Goal: Transaction & Acquisition: Book appointment/travel/reservation

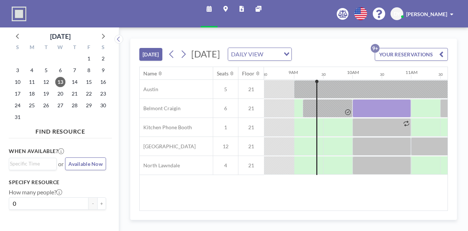
scroll to position [0, 497]
click at [60, 102] on span "27" at bounding box center [60, 105] width 10 height 10
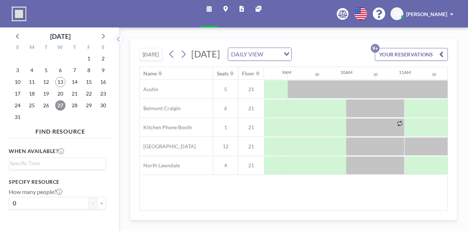
scroll to position [0, 483]
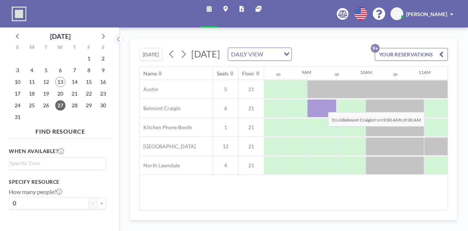
click at [322, 116] on div at bounding box center [321, 108] width 29 height 18
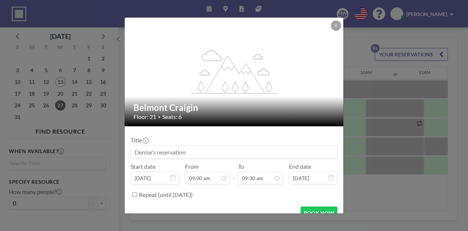
scroll to position [234, 0]
click at [231, 150] on input at bounding box center [234, 152] width 206 height 12
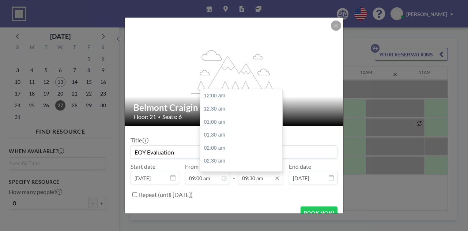
scroll to position [247, 0]
type input "EOY Evaluation"
click at [243, 109] on div "10:00 am" at bounding box center [243, 108] width 86 height 13
type input "10:00 am"
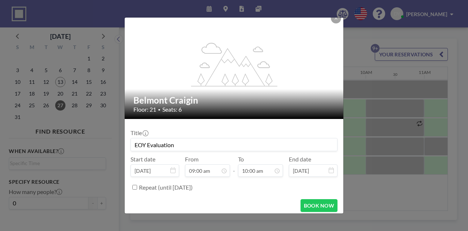
scroll to position [11, 0]
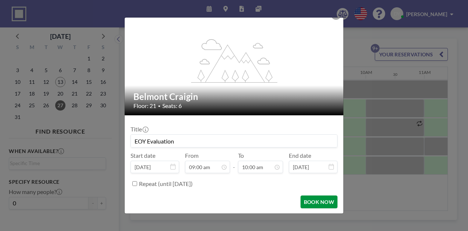
click at [316, 199] on button "BOOK NOW" at bounding box center [319, 201] width 37 height 13
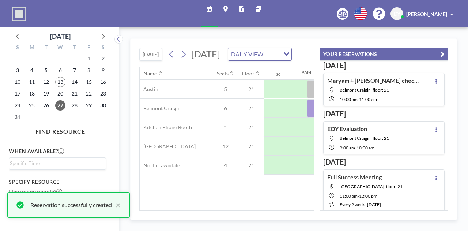
scroll to position [1, 0]
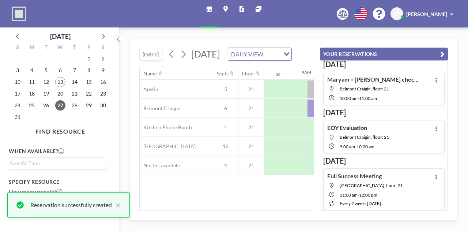
click at [442, 53] on icon "button" at bounding box center [442, 54] width 4 height 9
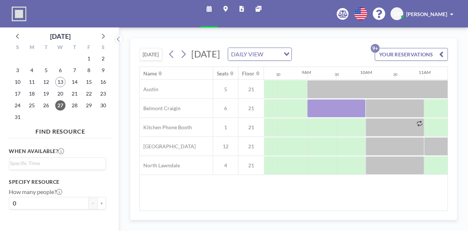
drag, startPoint x: 296, startPoint y: 207, endPoint x: 301, endPoint y: 209, distance: 5.2
click at [301, 209] on div "Name Seats Floor 12AM 30 1AM 30 2AM 30 3AM 30 4AM 30 5AM 30 6AM 30 7AM 30 8AM 3…" at bounding box center [294, 138] width 308 height 143
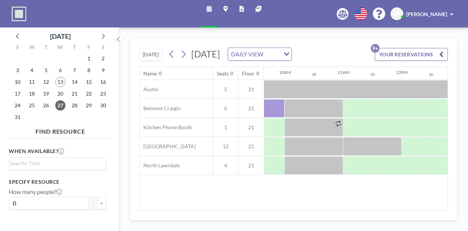
scroll to position [0, 598]
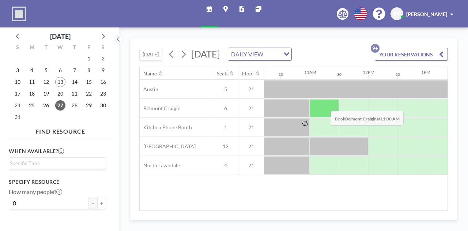
click at [325, 114] on div at bounding box center [324, 108] width 29 height 18
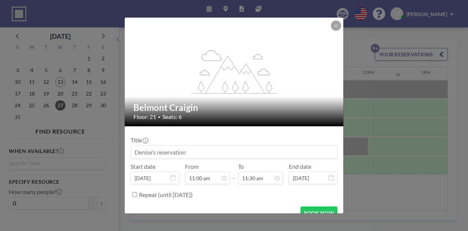
click at [218, 150] on input at bounding box center [234, 152] width 206 height 12
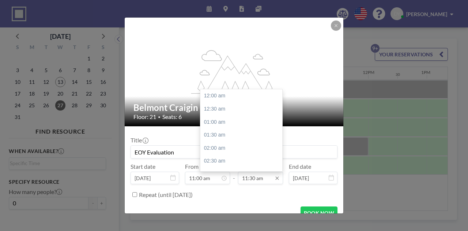
type input "EOY Evaluation"
click at [276, 174] on div "11:30 am" at bounding box center [260, 178] width 45 height 12
click at [254, 108] on div "12:00 pm" at bounding box center [243, 108] width 86 height 13
type input "12:00 pm"
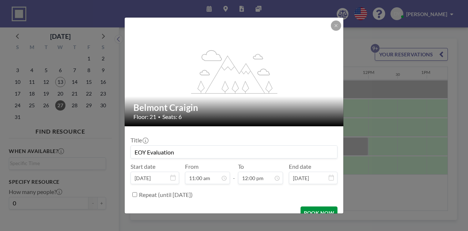
click at [309, 209] on button "BOOK NOW" at bounding box center [319, 212] width 37 height 13
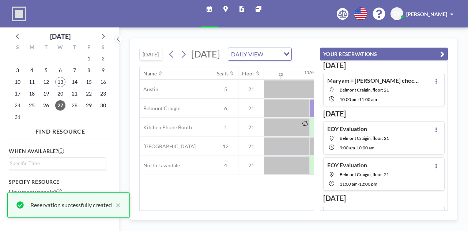
scroll to position [37, 0]
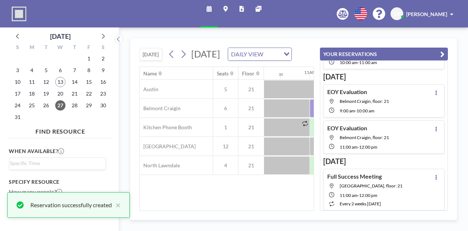
click at [444, 54] on icon "button" at bounding box center [442, 54] width 4 height 9
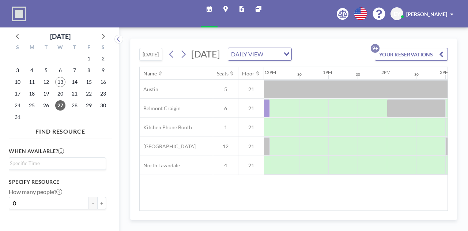
scroll to position [0, 700]
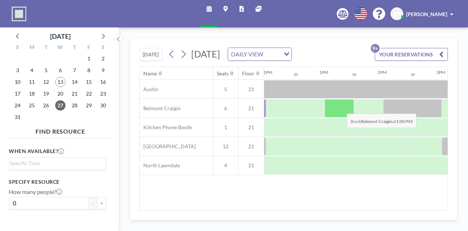
click at [341, 117] on div at bounding box center [339, 108] width 29 height 18
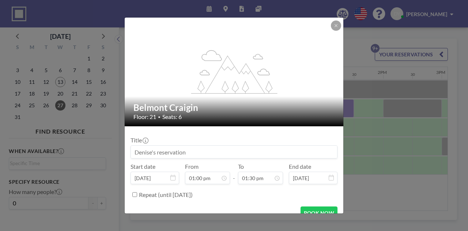
drag, startPoint x: 208, startPoint y: 149, endPoint x: 50, endPoint y: 142, distance: 158.2
click at [86, 145] on div "flex-grow: 1.2; Belmont Craigin Floor: 21 • Seats: 6 Title Start date [DATE] Fr…" at bounding box center [234, 115] width 468 height 231
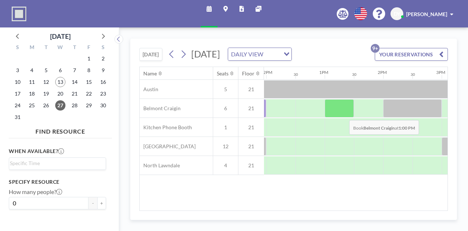
click at [336, 117] on div at bounding box center [339, 108] width 29 height 18
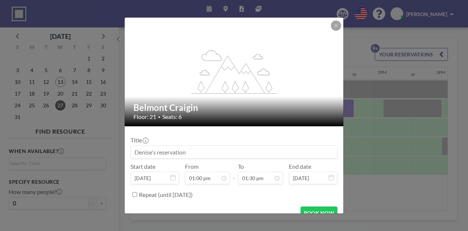
click at [220, 148] on input at bounding box center [234, 152] width 206 height 12
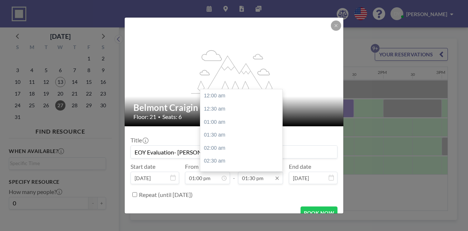
type input "EOY Evaluation- [PERSON_NAME]"
click at [265, 178] on input "01:30 pm" at bounding box center [260, 178] width 45 height 12
click at [254, 108] on div "02:00 pm" at bounding box center [243, 108] width 86 height 13
type input "02:00 pm"
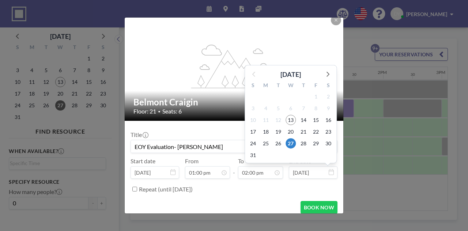
scroll to position [11, 0]
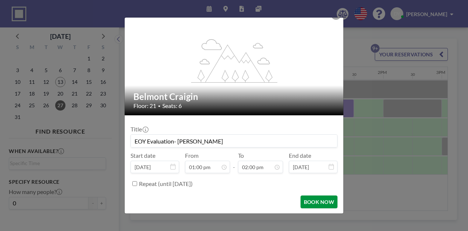
click at [303, 201] on button "BOOK NOW" at bounding box center [319, 201] width 37 height 13
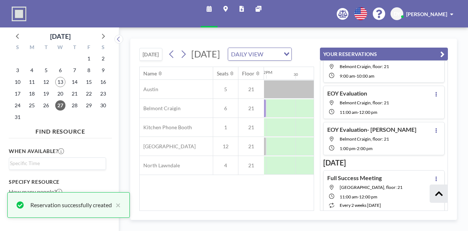
scroll to position [73, 0]
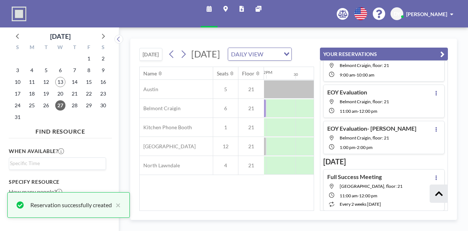
click at [442, 54] on icon "button" at bounding box center [442, 54] width 4 height 9
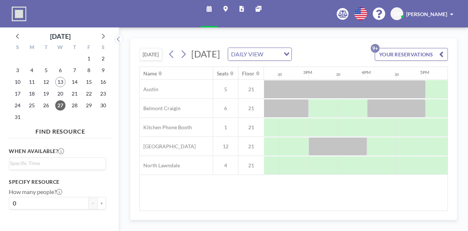
scroll to position [0, 844]
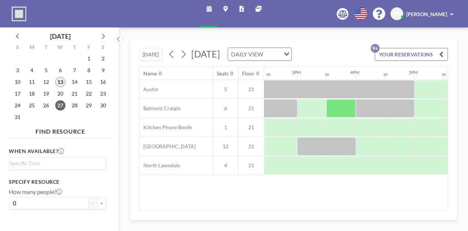
click at [60, 82] on span "13" at bounding box center [60, 82] width 10 height 10
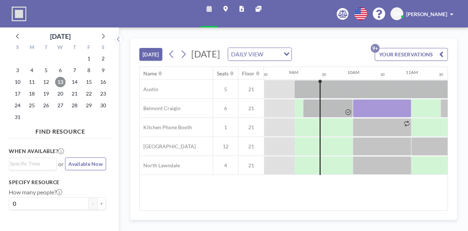
scroll to position [0, 497]
